Goal: Task Accomplishment & Management: Manage account settings

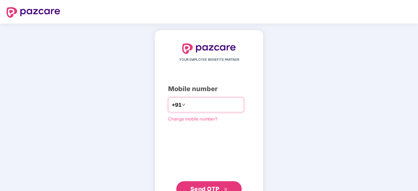
click at [194, 106] on input "number" at bounding box center [214, 105] width 54 height 10
type input "**********"
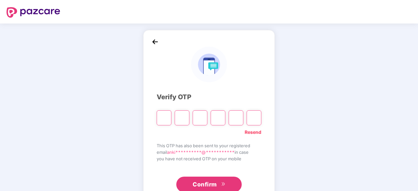
paste input "*"
type input "*"
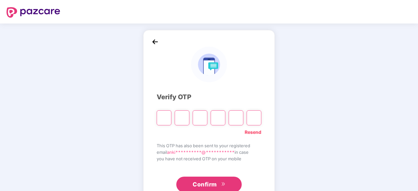
type input "*"
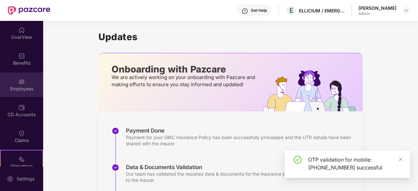
click at [26, 87] on div "Employees" at bounding box center [21, 89] width 43 height 7
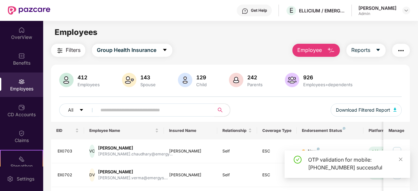
click at [124, 112] on input "text" at bounding box center [152, 110] width 105 height 10
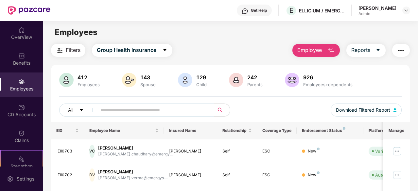
click at [124, 112] on input "text" at bounding box center [152, 110] width 105 height 10
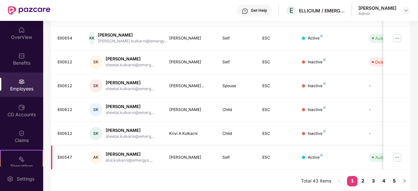
scroll to position [209, 0]
type input "********"
click at [364, 178] on link "2" at bounding box center [363, 181] width 10 height 10
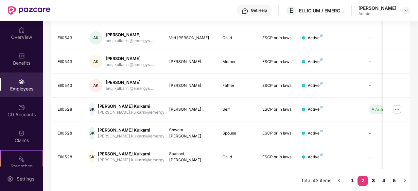
click at [377, 179] on link "3" at bounding box center [373, 181] width 10 height 10
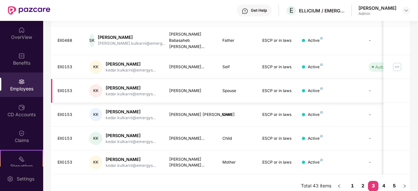
scroll to position [144, 0]
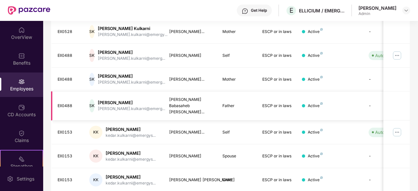
click at [65, 103] on div "Ell0488" at bounding box center [69, 106] width 22 height 6
copy div "Ell0488"
